Goal: Task Accomplishment & Management: Complete application form

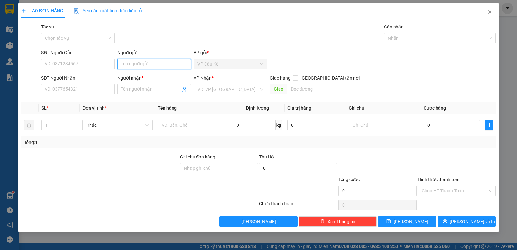
click at [169, 69] on input "Người gửi" at bounding box center [154, 64] width 74 height 10
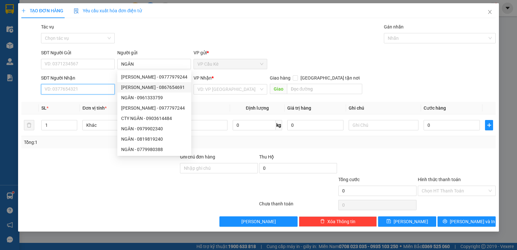
click at [89, 87] on input "SĐT Người Nhận" at bounding box center [78, 89] width 74 height 10
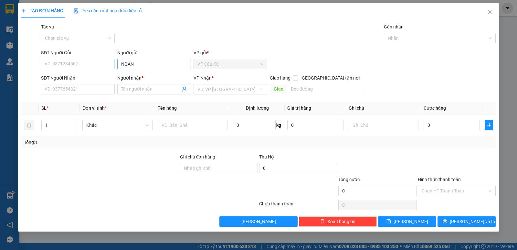
drag, startPoint x: 155, startPoint y: 55, endPoint x: 157, endPoint y: 61, distance: 6.4
click at [154, 56] on div "Người gửi" at bounding box center [154, 52] width 74 height 7
click at [154, 59] on input "NGÂN" at bounding box center [154, 64] width 74 height 10
click at [161, 65] on input "NGÂN" at bounding box center [154, 64] width 74 height 10
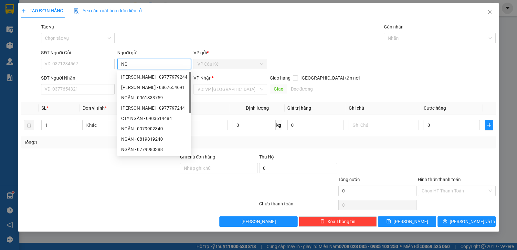
type input "N"
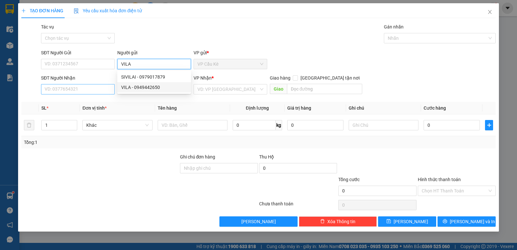
type input "VILA"
click at [104, 93] on input "SĐT Người Nhận" at bounding box center [78, 89] width 74 height 10
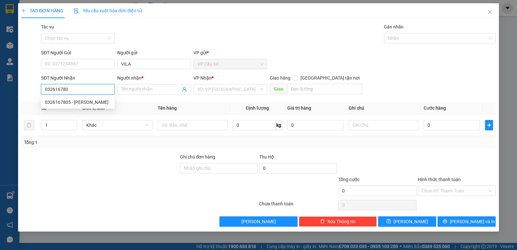
type input "0326167805"
click at [106, 103] on div "0326167805 - [PERSON_NAME]" at bounding box center [78, 102] width 66 height 7
type input "THANH NHI"
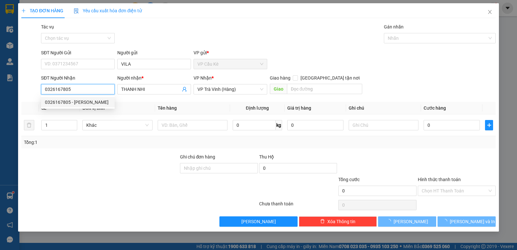
type input "30.000"
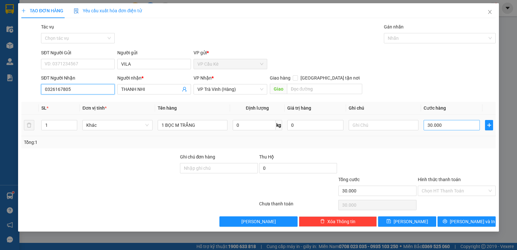
type input "0326167805"
click at [455, 127] on input "30.000" at bounding box center [452, 125] width 56 height 10
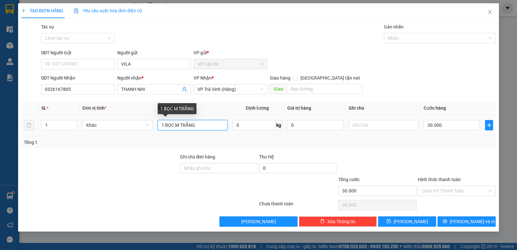
click at [198, 128] on input "1 BỌC M TRẮNG" at bounding box center [193, 125] width 70 height 10
type input "1 BỌC M VÀNG"
click at [450, 124] on input "30.000" at bounding box center [452, 125] width 56 height 10
type input "0"
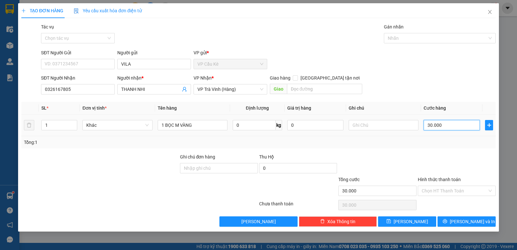
type input "0"
type input "2"
type input "02"
type input "25"
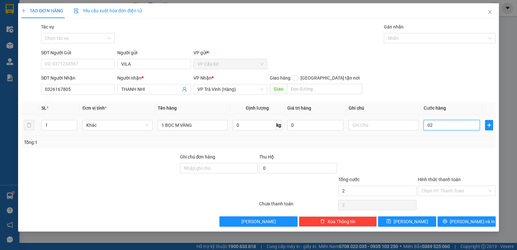
type input "25"
type input "025"
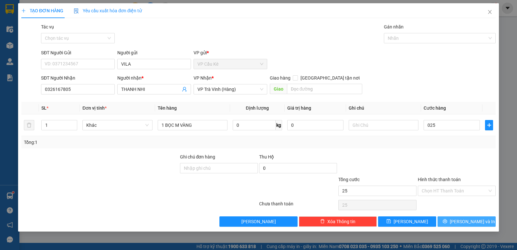
type input "25.000"
click at [463, 222] on span "[PERSON_NAME] và In" at bounding box center [472, 221] width 45 height 7
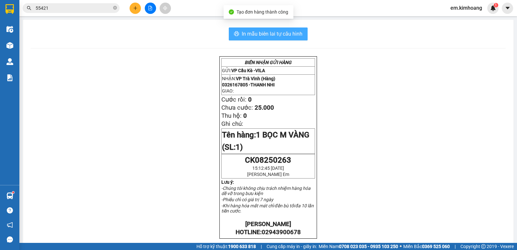
click at [257, 34] on span "In mẫu biên lai tự cấu hình" at bounding box center [272, 34] width 61 height 8
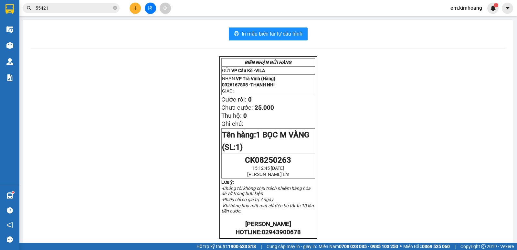
click at [133, 7] on icon "plus" at bounding box center [135, 8] width 5 height 5
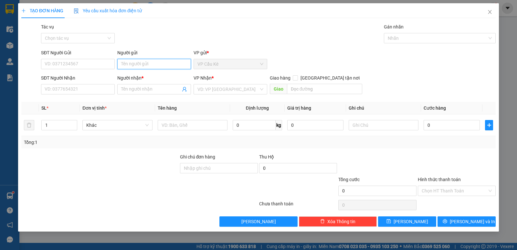
click at [178, 63] on input "Người gửi" at bounding box center [154, 64] width 74 height 10
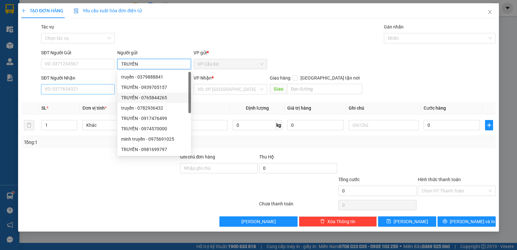
type input "TRUYỀN"
click at [103, 89] on input "SĐT Người Nhận" at bounding box center [78, 89] width 74 height 10
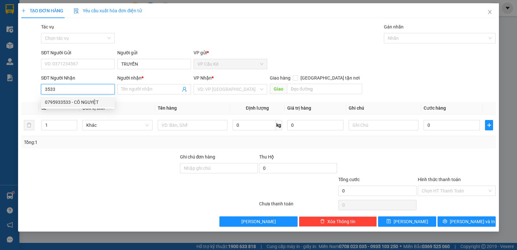
click at [104, 104] on div "0795933533 - CÔ NGUYỆT" at bounding box center [78, 102] width 66 height 7
type input "0795933533"
type input "CÔ NGUYỆT"
type input "50.000"
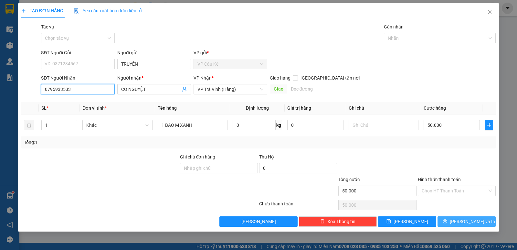
type input "0795933533"
drag, startPoint x: 466, startPoint y: 223, endPoint x: 466, endPoint y: 218, distance: 4.3
click at [466, 222] on span "[PERSON_NAME] và In" at bounding box center [472, 221] width 45 height 7
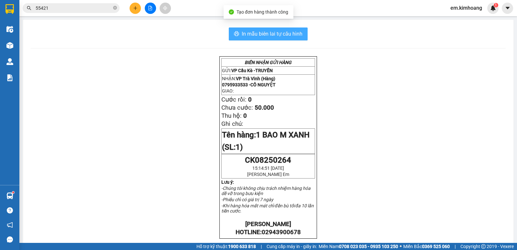
click at [277, 31] on span "In mẫu biên lai tự cấu hình" at bounding box center [272, 34] width 61 height 8
